Goal: Navigation & Orientation: Find specific page/section

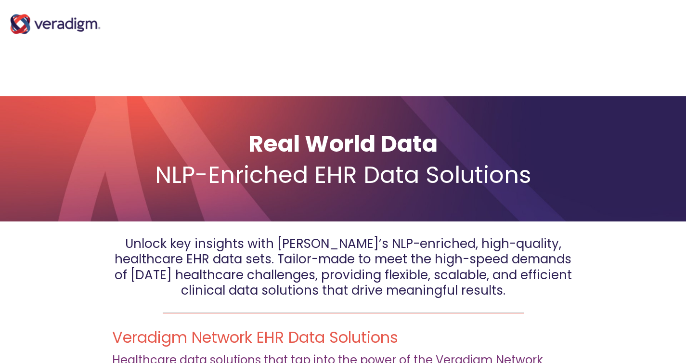
click at [59, 24] on img "Main Navigation" at bounding box center [55, 24] width 96 height 39
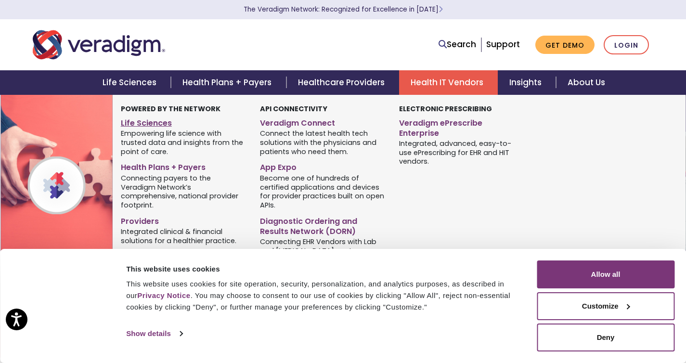
click at [161, 123] on link "Life Sciences" at bounding box center [183, 122] width 125 height 14
